Goal: Task Accomplishment & Management: Manage account settings

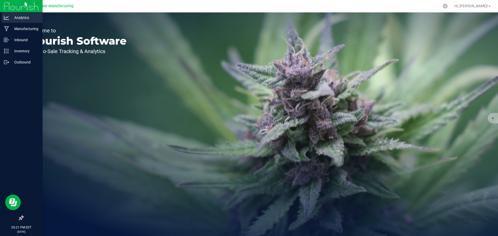
click at [12, 17] on p "Analytics" at bounding box center [24, 18] width 31 height 6
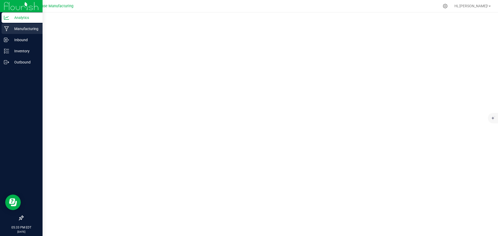
click at [19, 28] on p "Manufacturing" at bounding box center [24, 29] width 31 height 6
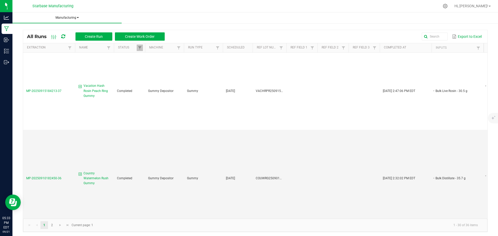
click at [75, 19] on span "Manufacturing" at bounding box center [66, 18] width 109 height 4
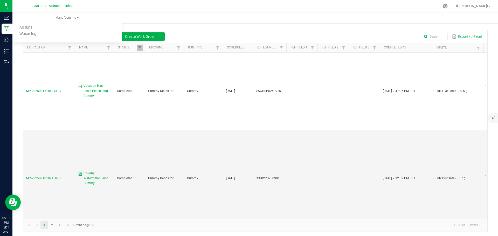
click at [15, 73] on div "All Runs Create Run Create Work Order Export to Excel Extraction Name Status Ma…" at bounding box center [255, 130] width 486 height 216
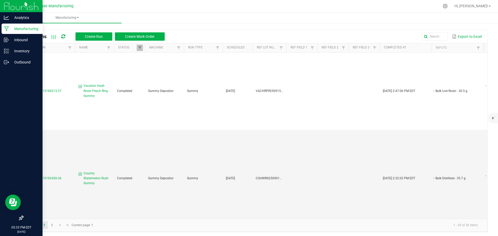
click at [14, 29] on p "Manufacturing" at bounding box center [24, 29] width 31 height 6
click at [20, 51] on p "Inventory" at bounding box center [24, 51] width 31 height 6
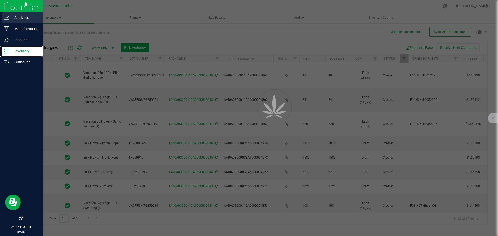
type input "[DATE]"
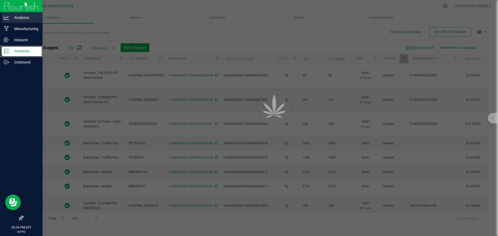
type input "[DATE]"
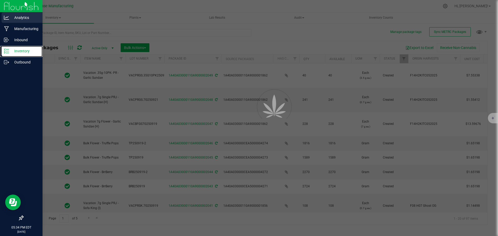
type input "[DATE]"
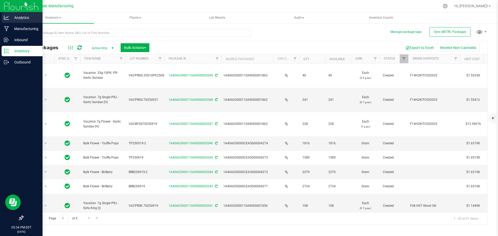
click at [20, 18] on p "Analytics" at bounding box center [24, 18] width 31 height 6
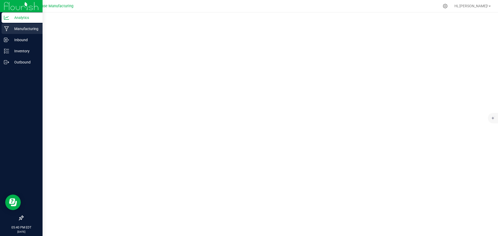
click at [18, 28] on p "Manufacturing" at bounding box center [24, 29] width 31 height 6
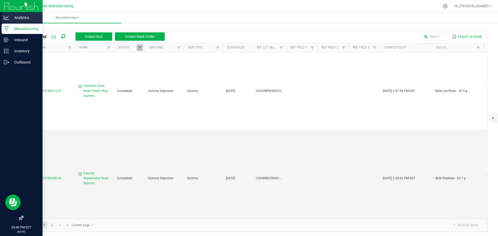
click at [10, 16] on p "Analytics" at bounding box center [24, 18] width 31 height 6
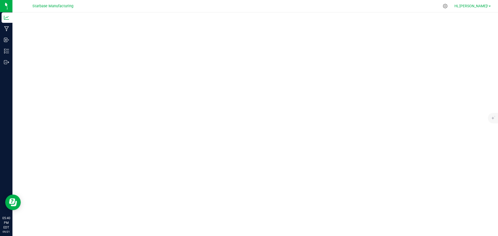
click at [480, 8] on span "Hi, [PERSON_NAME]!" at bounding box center [472, 6] width 34 height 4
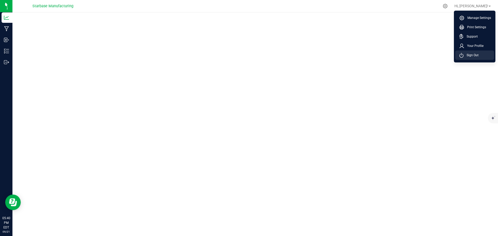
click at [473, 54] on span "Sign Out" at bounding box center [471, 55] width 15 height 5
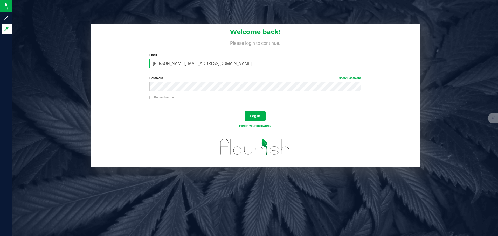
click at [178, 68] on input "[PERSON_NAME][EMAIL_ADDRESS][DOMAIN_NAME]" at bounding box center [254, 63] width 211 height 9
type input "[PERSON_NAME][EMAIL_ADDRESS][DOMAIN_NAME]"
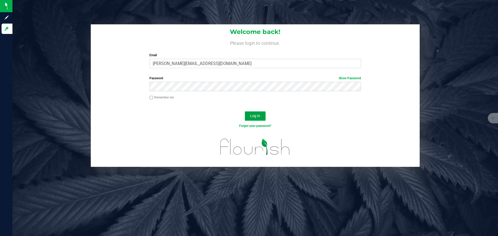
click at [253, 117] on span "Log In" at bounding box center [255, 116] width 10 height 4
